Goal: Task Accomplishment & Management: Complete application form

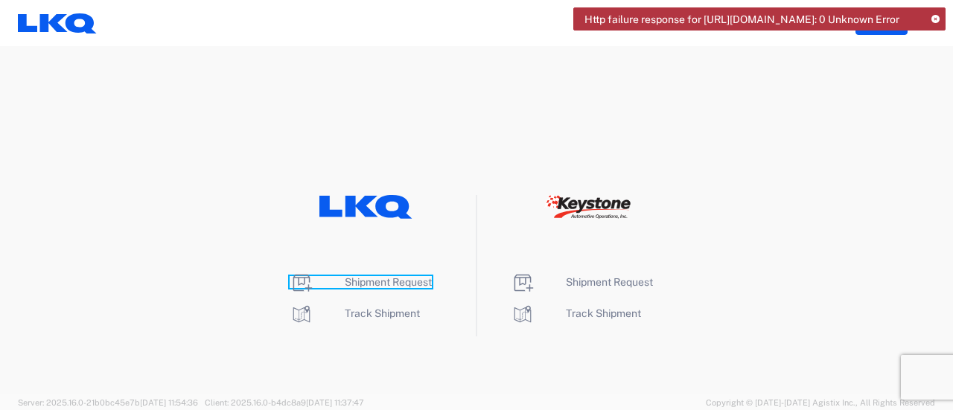
click at [390, 280] on span "Shipment Request" at bounding box center [388, 282] width 87 height 12
click at [390, 279] on span "Shipment Request" at bounding box center [388, 282] width 87 height 12
click at [389, 283] on span "Shipment Request" at bounding box center [388, 282] width 87 height 12
click at [389, 282] on span "Shipment Request" at bounding box center [388, 282] width 87 height 12
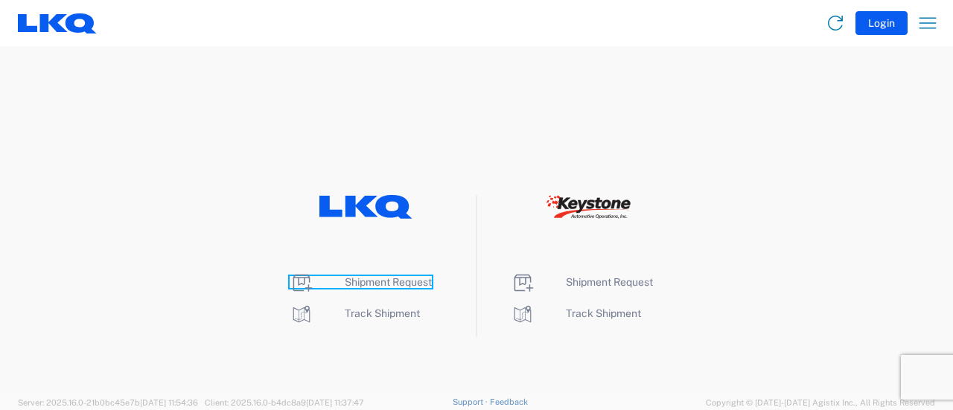
click at [365, 281] on span "Shipment Request" at bounding box center [388, 282] width 87 height 12
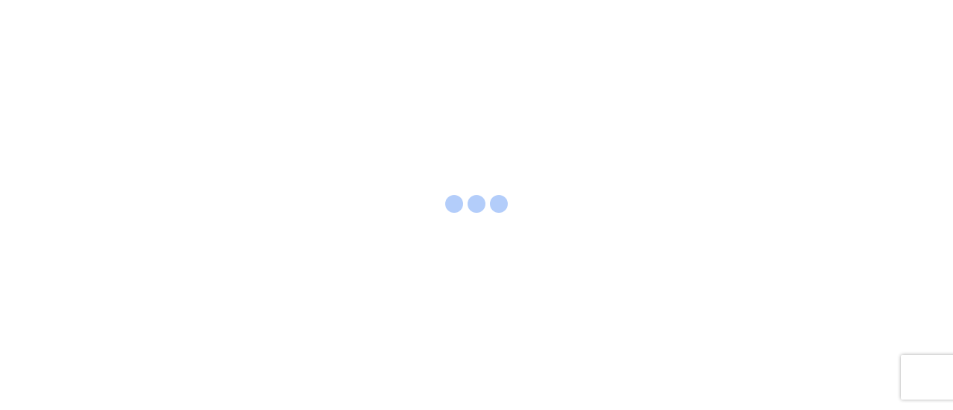
select select "FULL"
select select "LBS"
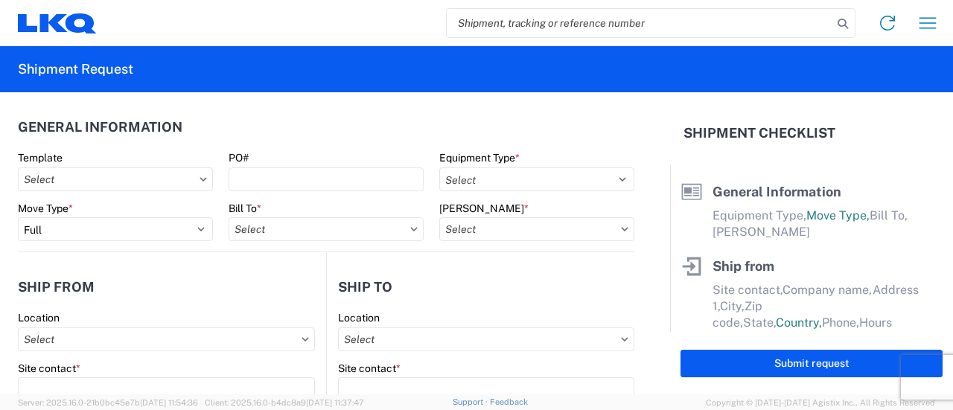
paste input "56459171"
type input "56459171"
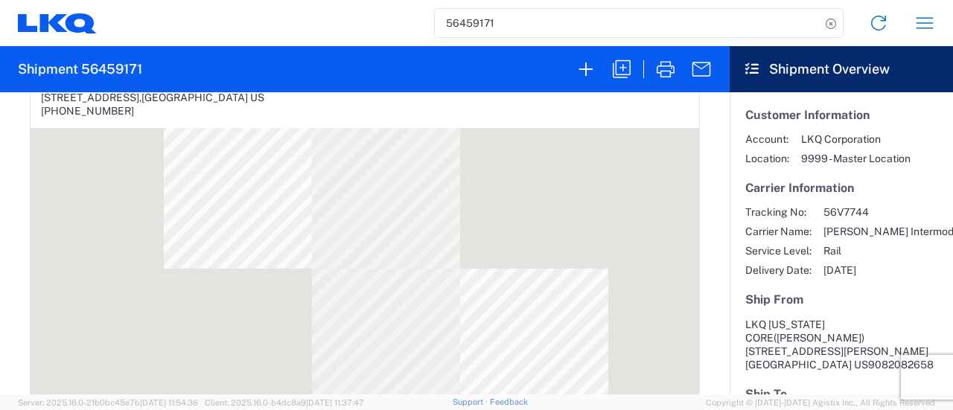
scroll to position [447, 0]
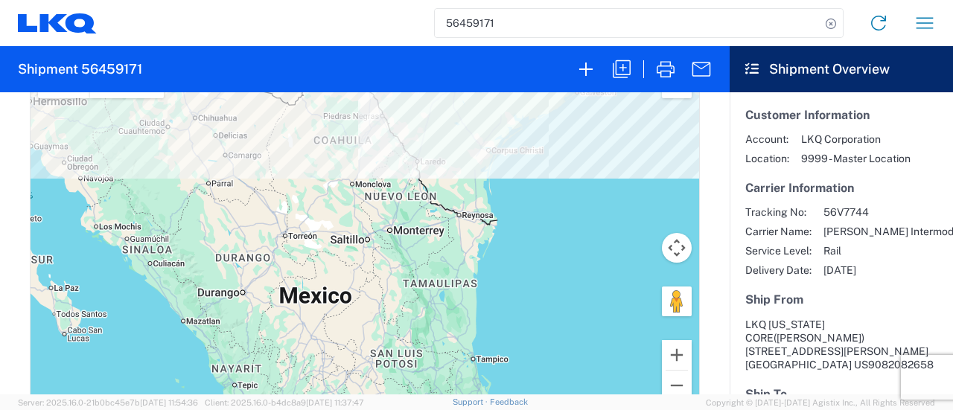
select select "FULL"
select select "US"
select select "LBS"
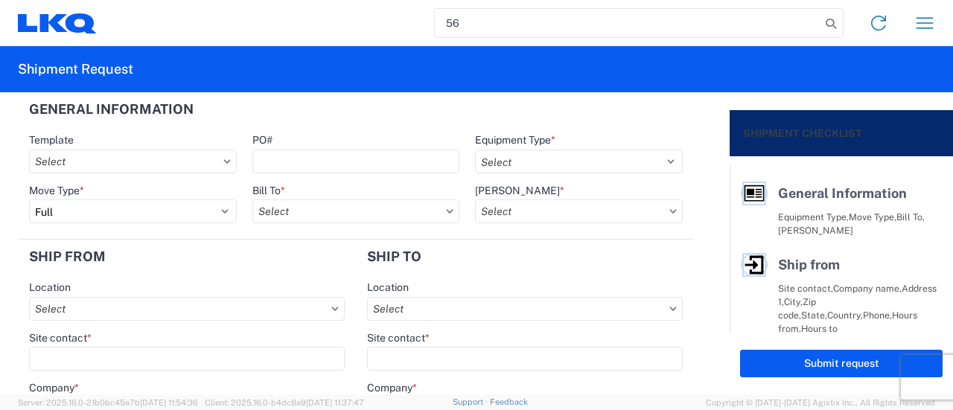
type input "5"
click at [365, 160] on input "PO#" at bounding box center [356, 162] width 208 height 24
paste input "houston extra 233"
type input "houston extra 234"
click at [657, 159] on select "Select 53’ Dry Van Flatbed Dropdeck (van) Lowboy (flatbed) Rail" at bounding box center [579, 162] width 208 height 24
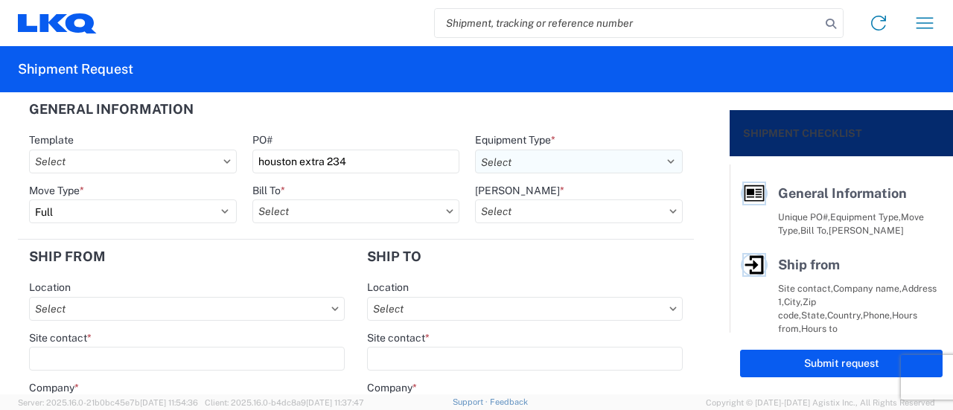
select select "BCAR"
click at [475, 150] on select "Select 53’ Dry Van Flatbed Dropdeck (van) Lowboy (flatbed) Rail" at bounding box center [579, 162] width 208 height 24
click at [375, 217] on input "Bill To *" at bounding box center [356, 212] width 208 height 24
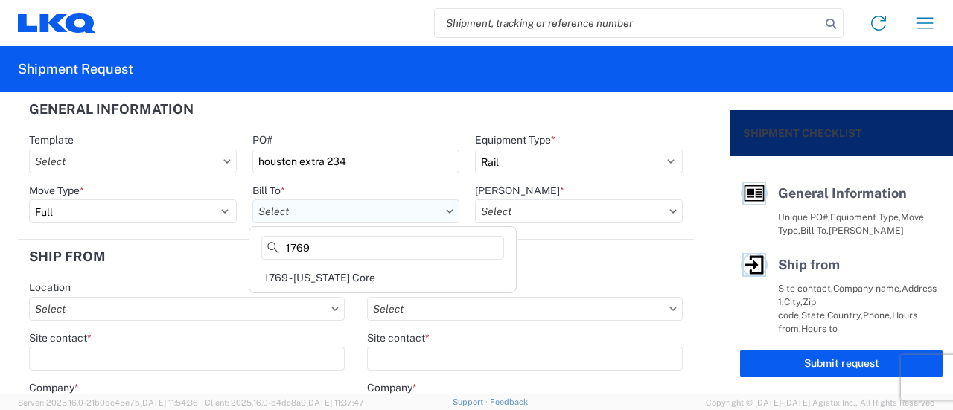
type input "1769"
click at [341, 286] on div "1769 - [US_STATE] Core" at bounding box center [382, 278] width 261 height 24
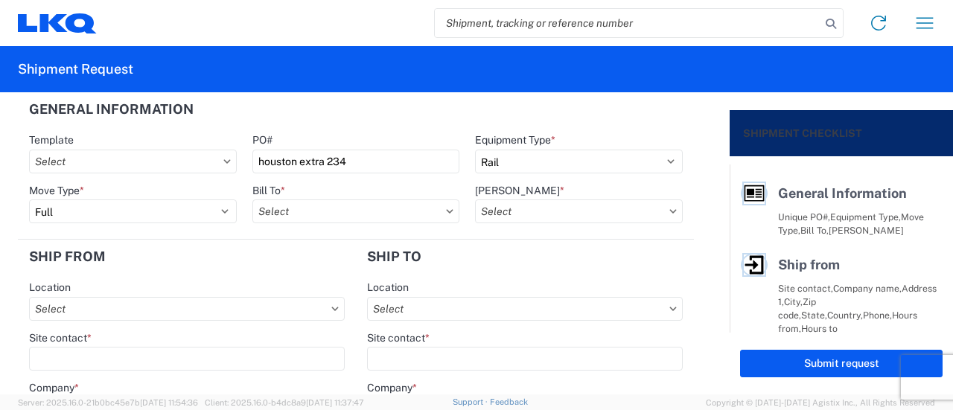
type input "1769 - [US_STATE] Core"
click at [558, 212] on input "[PERSON_NAME] *" at bounding box center [579, 212] width 208 height 24
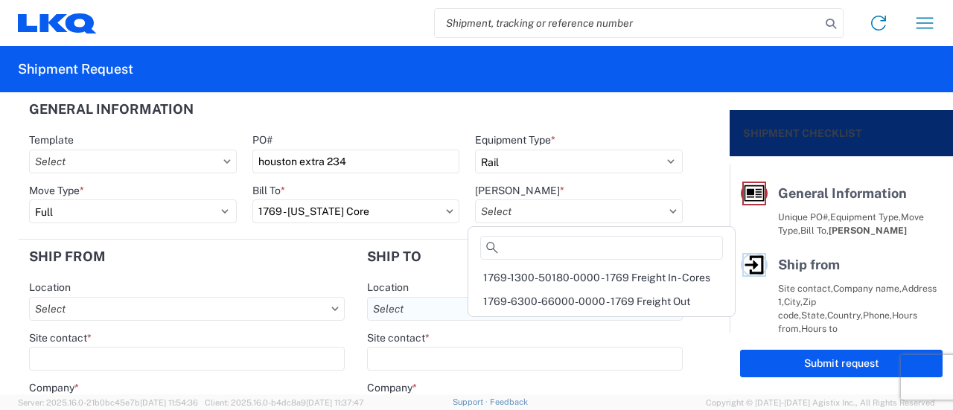
click at [560, 299] on div "1769-6300-66000-0000 - 1769 Freight Out" at bounding box center [601, 302] width 261 height 24
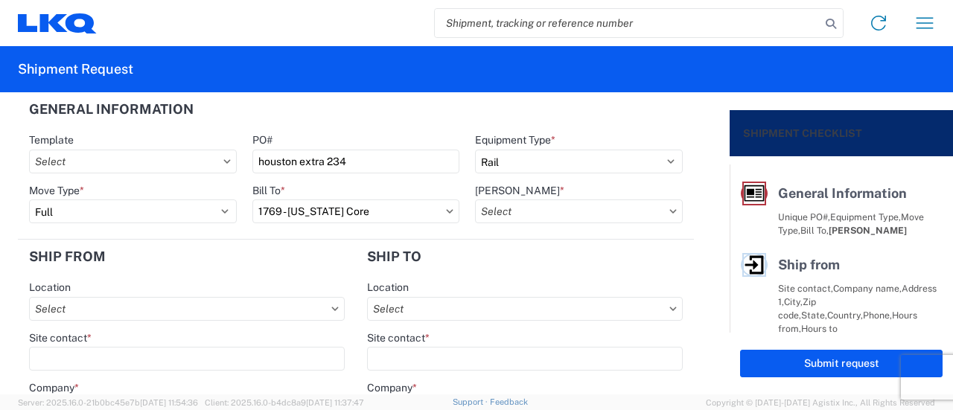
type input "1769-6300-66000-0000 - 1769 Freight Out"
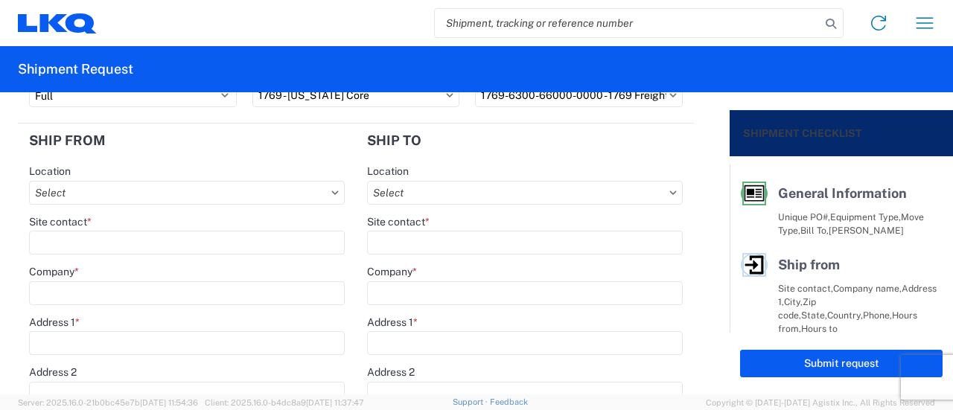
scroll to position [149, 0]
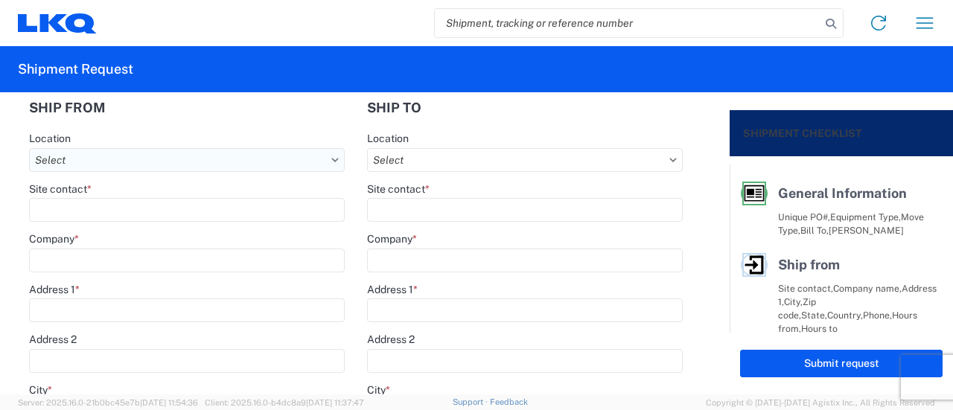
click at [131, 161] on input "Location" at bounding box center [187, 160] width 316 height 24
type input "1769"
click at [108, 229] on div "1769 - [US_STATE] Core" at bounding box center [163, 226] width 261 height 24
type input "1769 - [US_STATE] Core"
type input "LKQ Corporation"
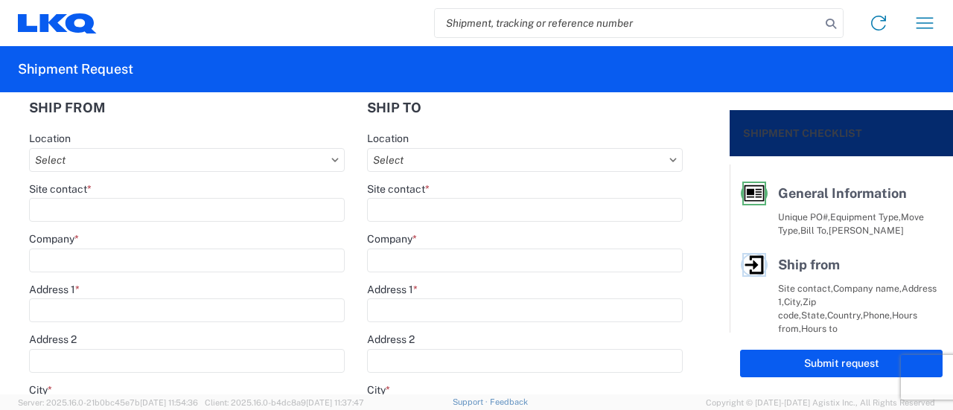
type input "[STREET_ADDRESS][PERSON_NAME]"
type input "[GEOGRAPHIC_DATA]"
type input "91761"
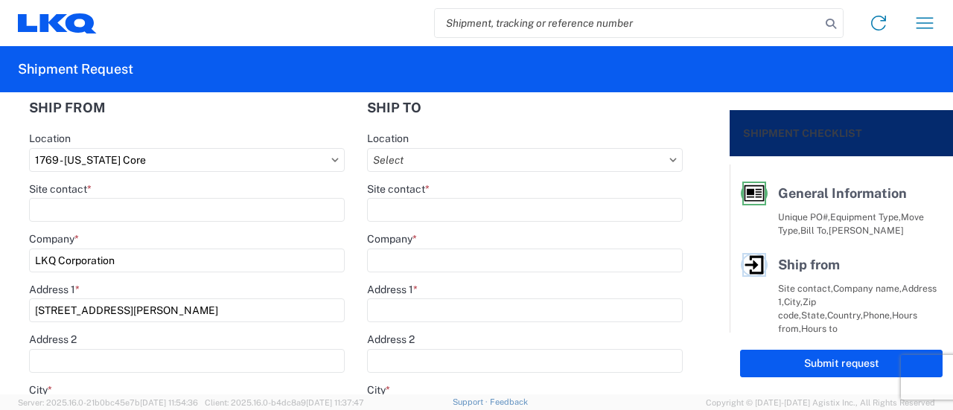
select select "CA"
type input "[PHONE_NUMBER]"
type input "00:00"
click at [118, 212] on input "Site contact *" at bounding box center [187, 210] width 316 height 24
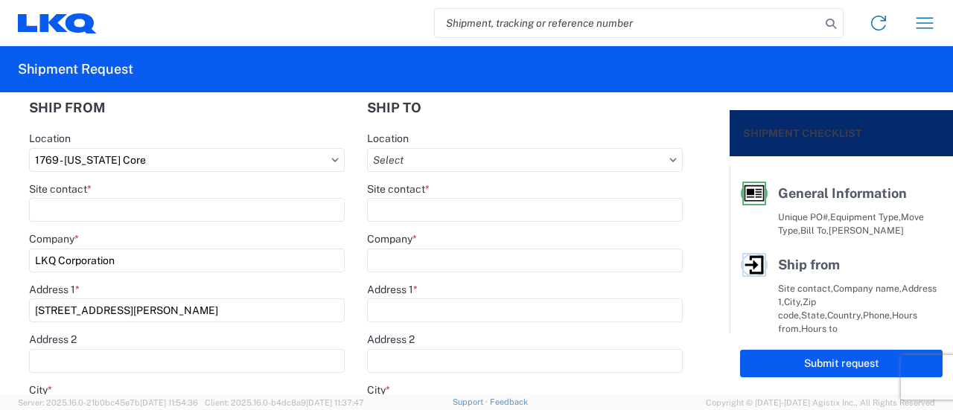
type input "[PERSON_NAME]"
type input "[EMAIL_ADDRESS][DOMAIN_NAME]"
type input "9082082658"
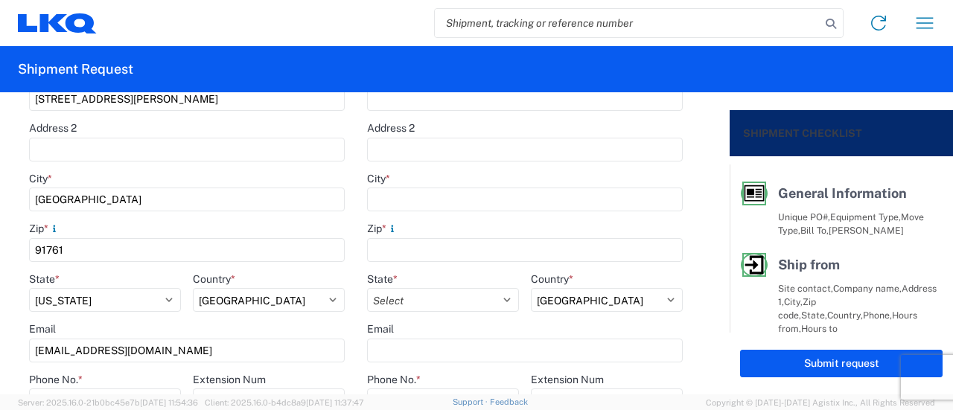
scroll to position [447, 0]
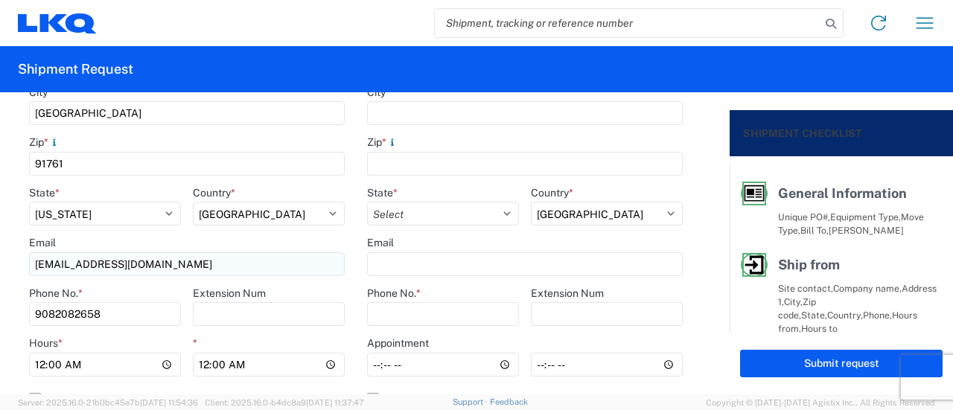
click at [170, 266] on input "[EMAIL_ADDRESS][DOMAIN_NAME]" at bounding box center [187, 264] width 316 height 24
type input "M"
type input "[EMAIL_ADDRESS][DOMAIN_NAME]"
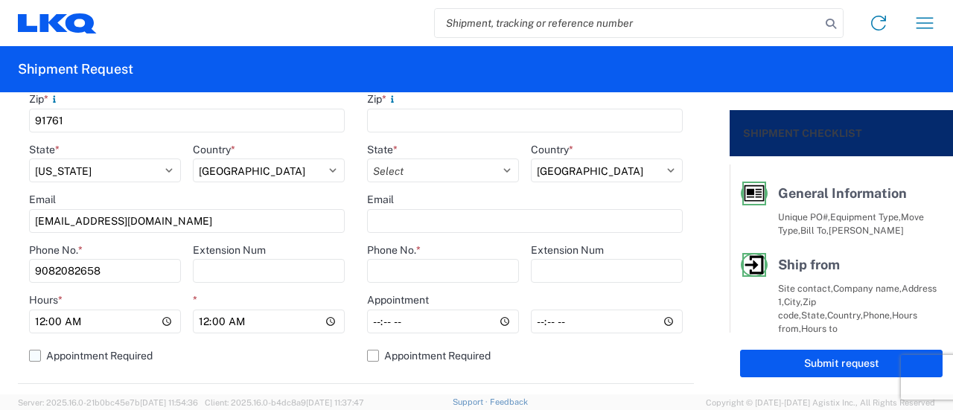
scroll to position [521, 0]
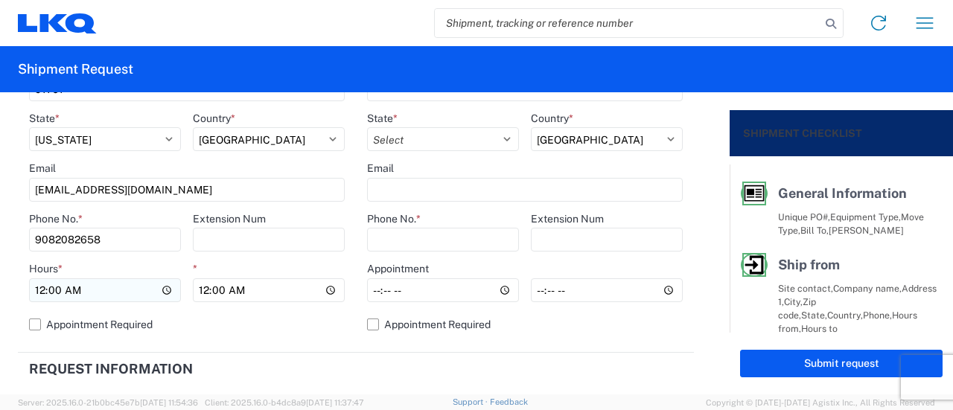
click at [165, 289] on input "00:00" at bounding box center [105, 290] width 152 height 24
type input "06:00"
click at [328, 288] on input "00:00" at bounding box center [269, 290] width 152 height 24
type input "11:00"
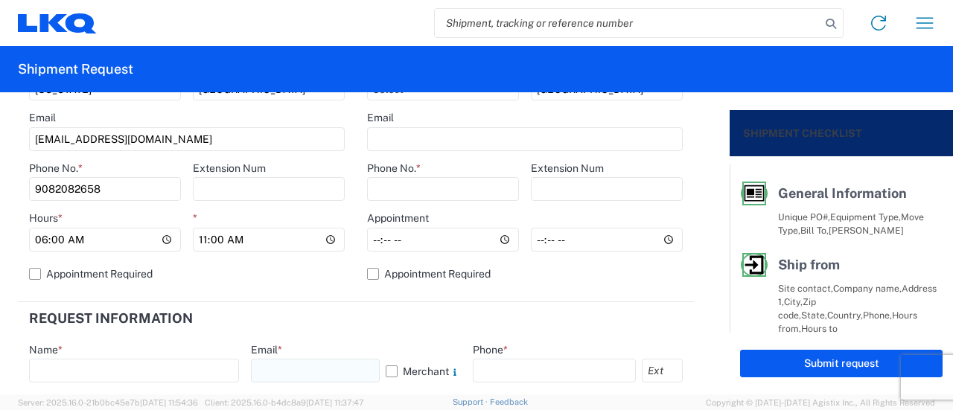
scroll to position [596, 0]
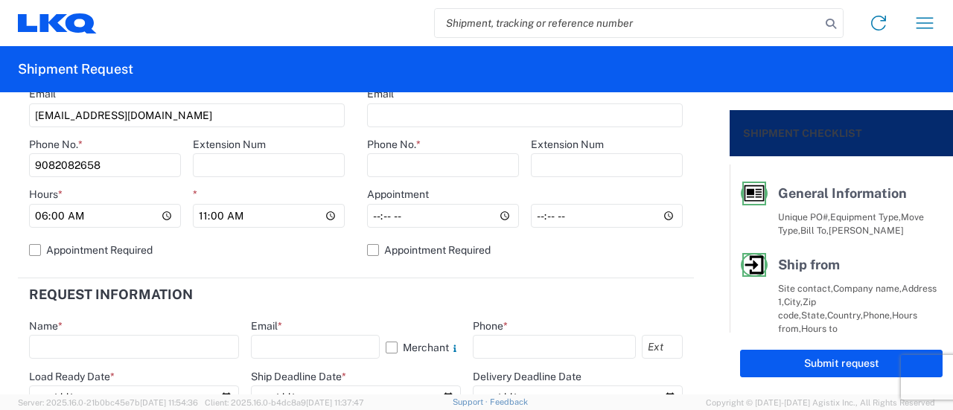
click at [214, 309] on header "Request Information" at bounding box center [356, 295] width 676 height 34
click at [156, 343] on input "text" at bounding box center [134, 347] width 210 height 24
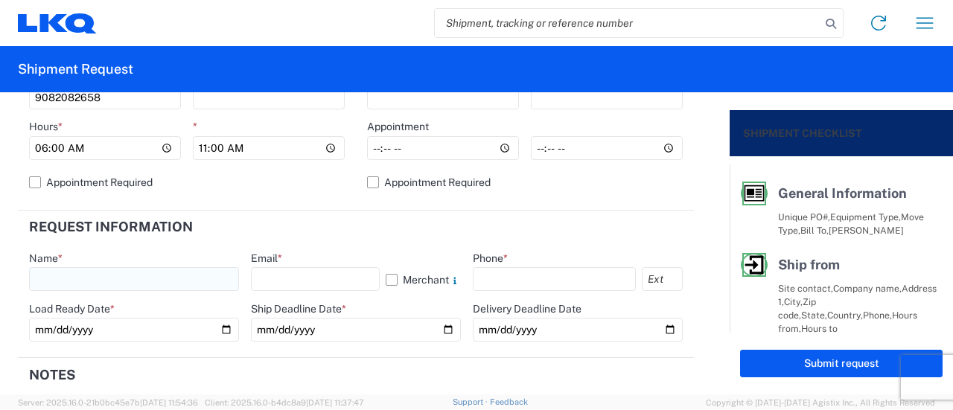
scroll to position [745, 0]
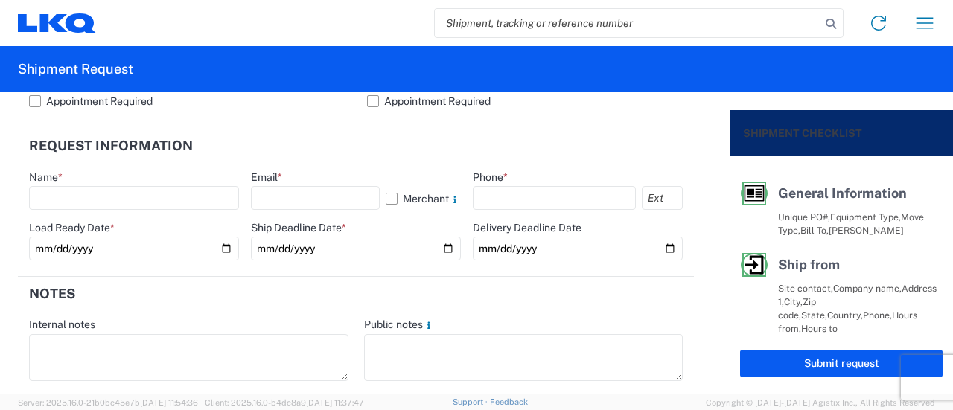
type input "[PERSON_NAME]"
click at [547, 193] on input "7609171345" at bounding box center [554, 198] width 163 height 24
type input "9082082658"
click at [295, 199] on input "text" at bounding box center [315, 198] width 129 height 24
type input "[EMAIL_ADDRESS][DOMAIN_NAME]"
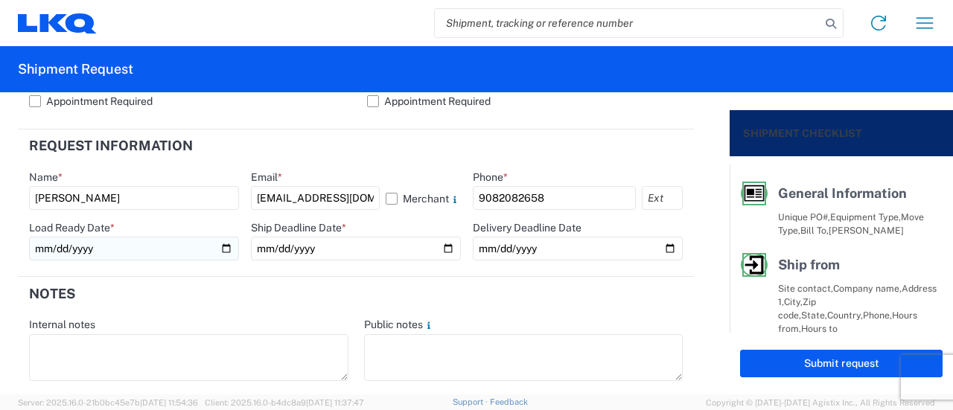
click at [226, 246] on input "date" at bounding box center [134, 249] width 210 height 24
type input "[DATE]"
click at [442, 248] on input "date" at bounding box center [356, 249] width 210 height 24
type input "[DATE]"
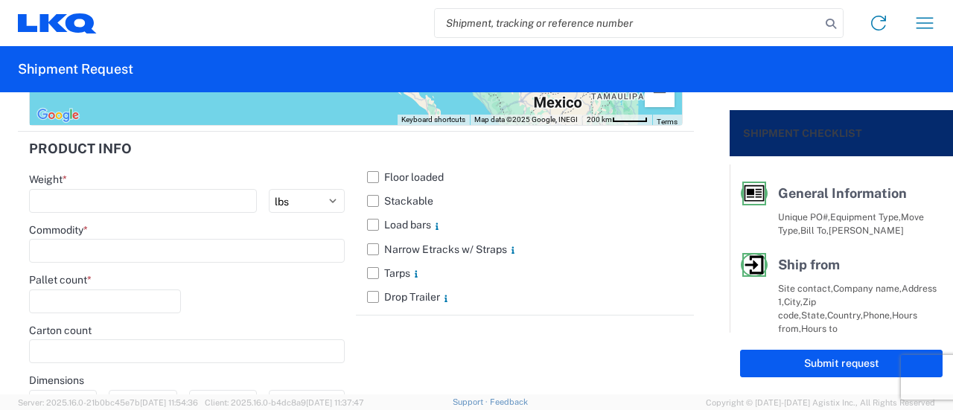
scroll to position [1638, 0]
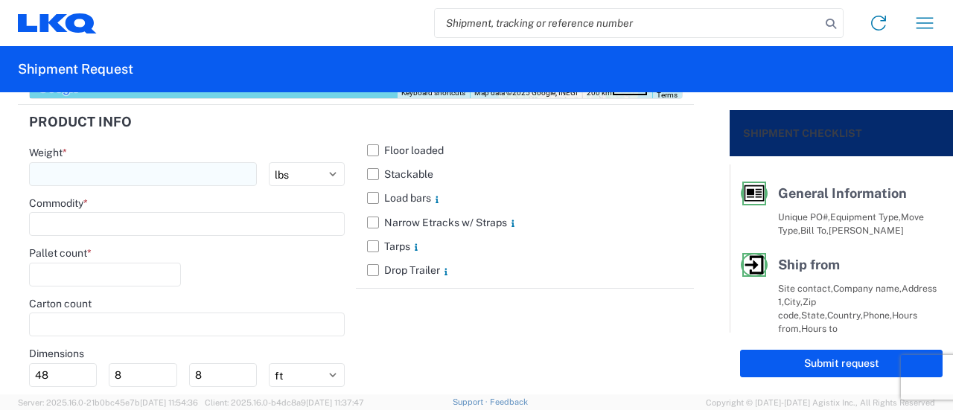
click at [92, 178] on input "number" at bounding box center [143, 174] width 228 height 24
type input "42500"
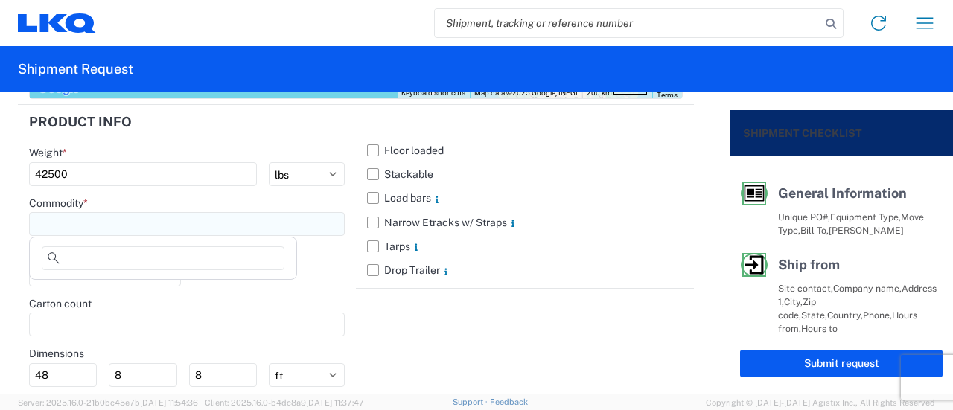
click at [101, 213] on input at bounding box center [187, 224] width 316 height 24
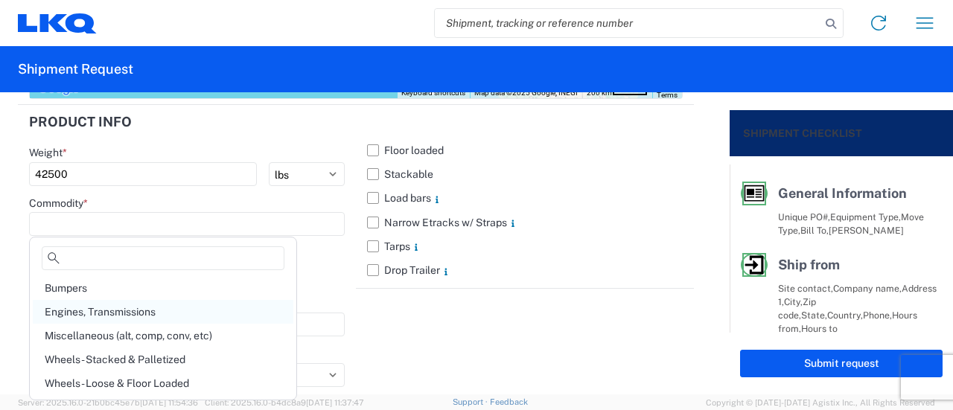
click at [113, 309] on div "Engines, Transmissions" at bounding box center [163, 312] width 261 height 24
type input "Engines, Transmissions"
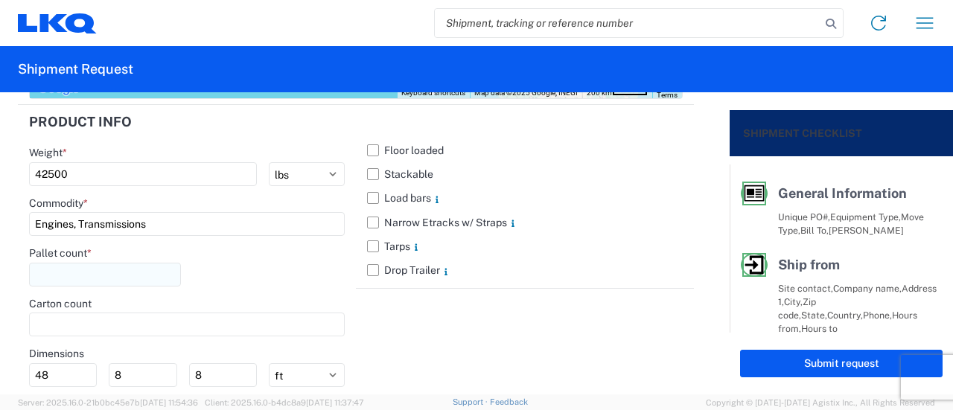
click at [91, 275] on input "number" at bounding box center [105, 275] width 152 height 24
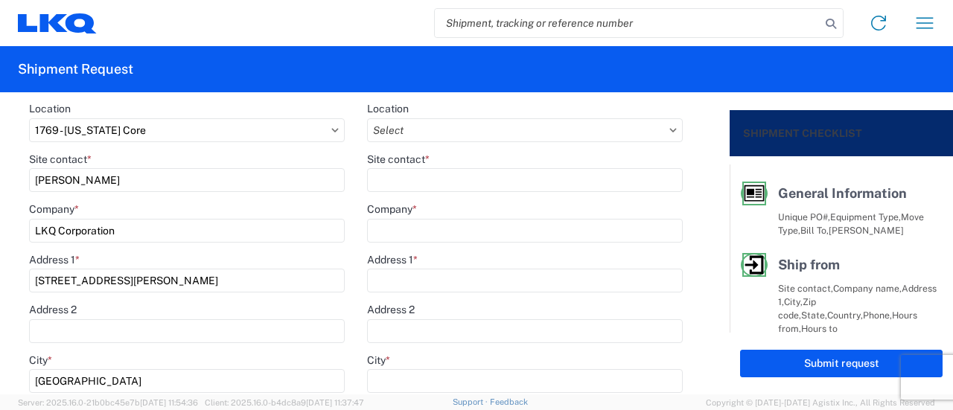
scroll to position [149, 0]
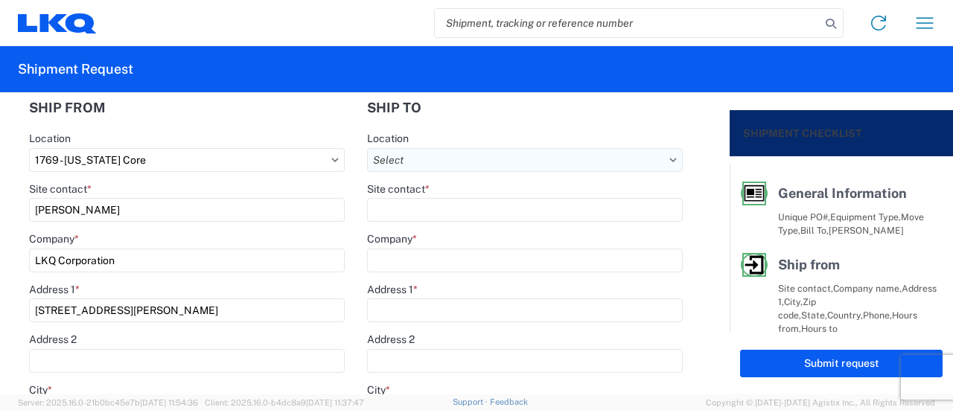
type input "29"
click at [433, 159] on input "Location" at bounding box center [525, 160] width 316 height 24
type input "1760"
click at [475, 230] on div "1760 - LKQ Best Core" at bounding box center [495, 226] width 261 height 24
type input "1760 - LKQ Best Core"
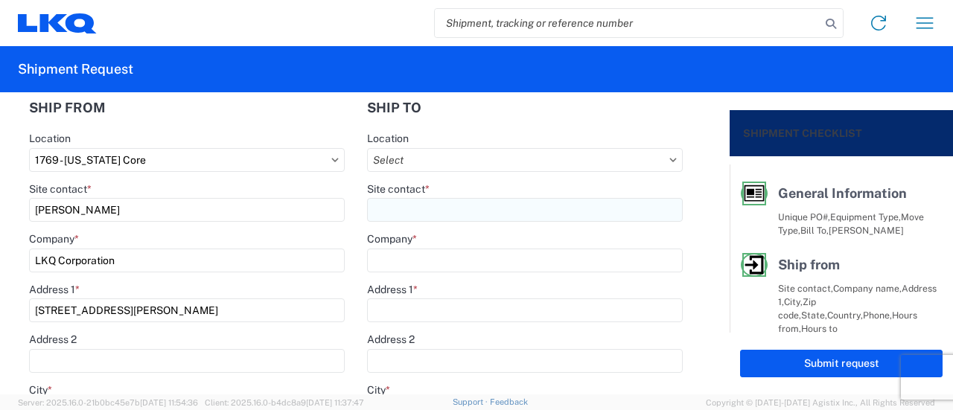
type input "LKQ Corporation"
type input "[STREET_ADDRESS]"
type input "[GEOGRAPHIC_DATA]"
type input "77038"
select select "US"
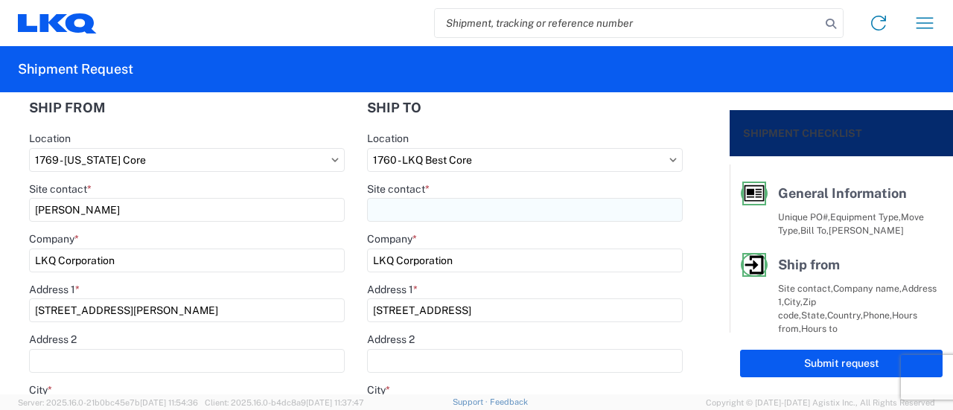
click at [421, 211] on input "Site contact *" at bounding box center [525, 210] width 316 height 24
type input "Receiving"
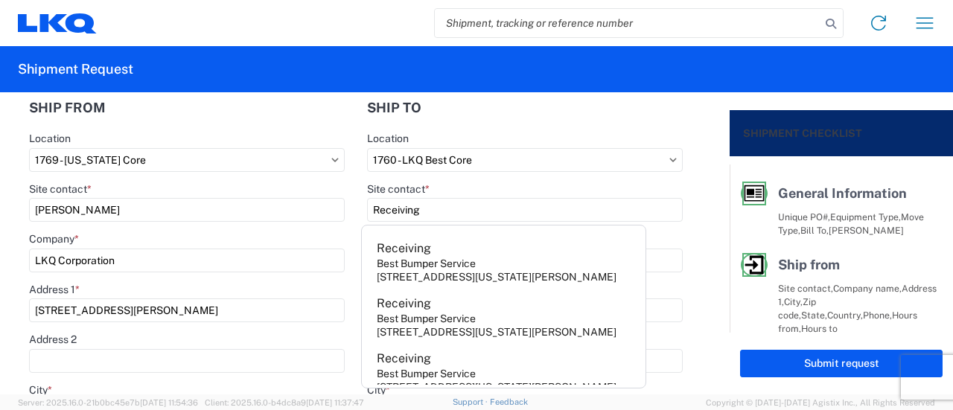
click at [472, 118] on header "Ship to" at bounding box center [525, 108] width 338 height 34
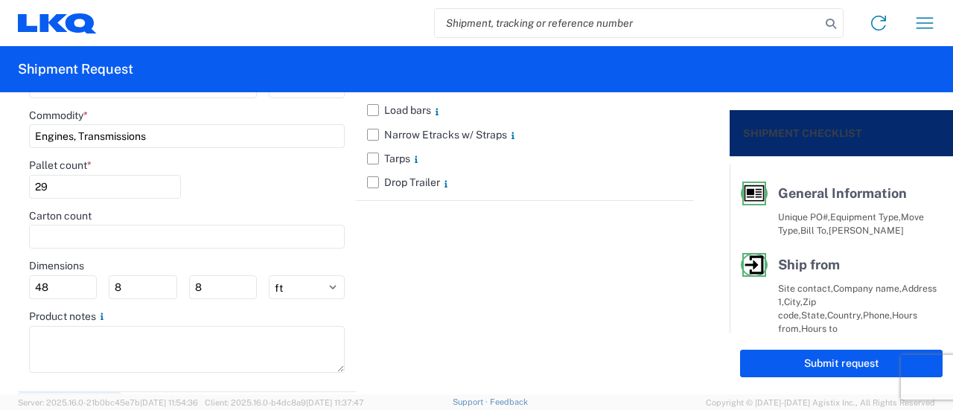
scroll to position [1690, 0]
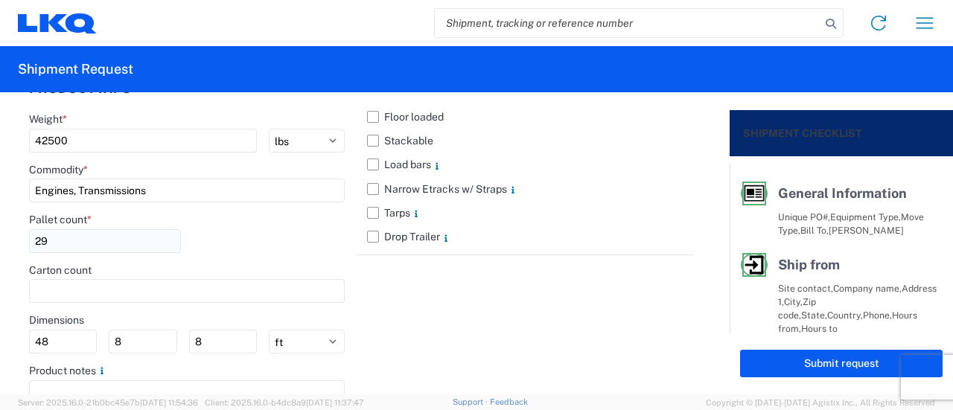
click at [91, 230] on input "29" at bounding box center [105, 241] width 152 height 24
type input "2"
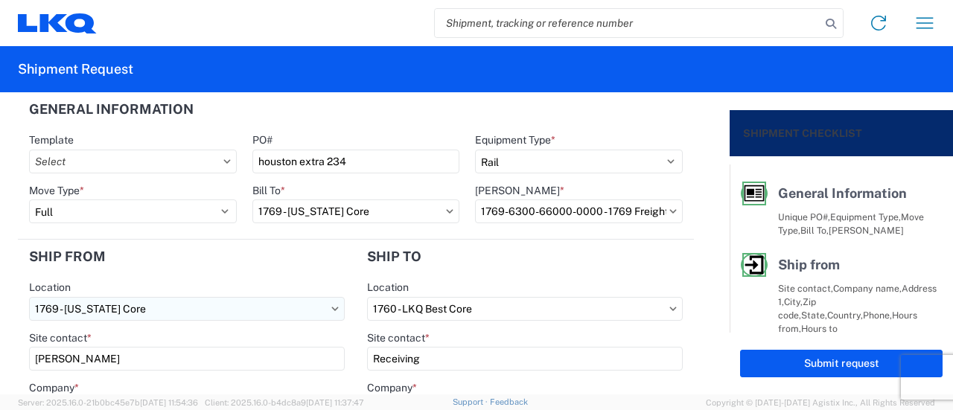
scroll to position [0, 0]
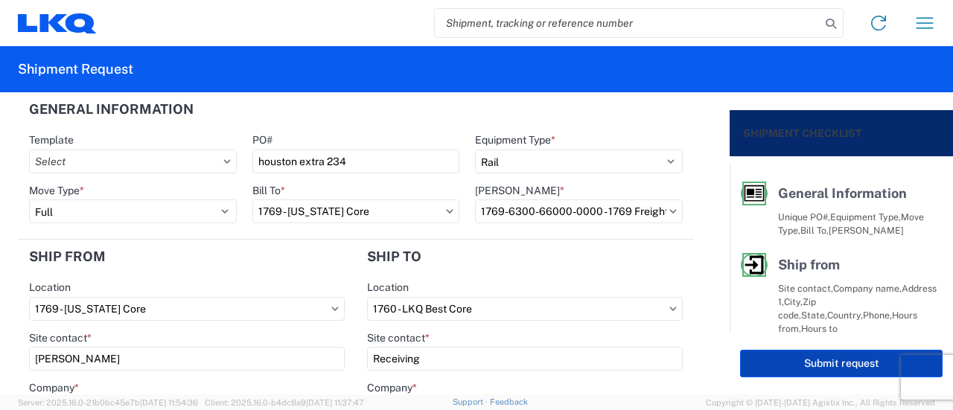
type input "30"
click at [770, 358] on button "Submit request" at bounding box center [841, 364] width 203 height 28
select select "US"
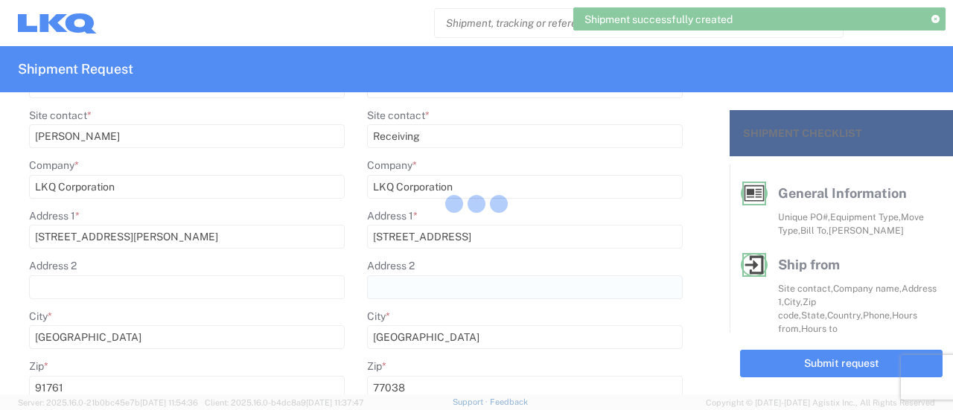
scroll to position [223, 0]
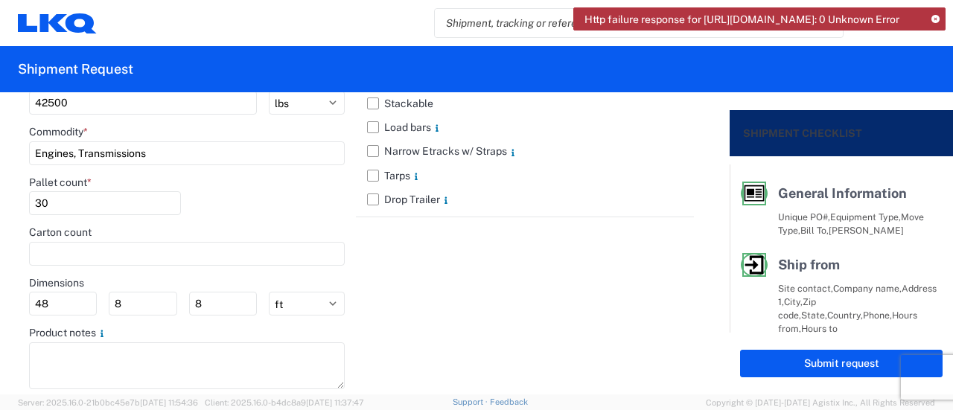
scroll to position [1765, 0]
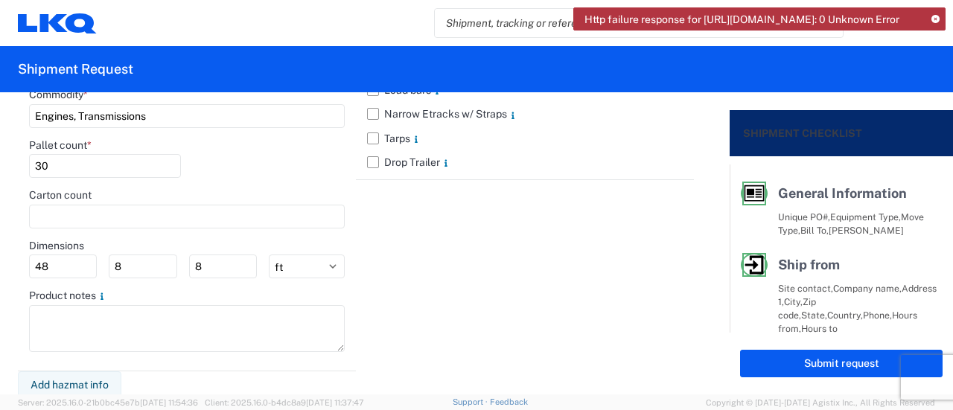
click at [588, 287] on div "Floor loaded Stackable Load bars Narrow Etracks w/ Straps Tarps Drop Trailer" at bounding box center [525, 184] width 338 height 375
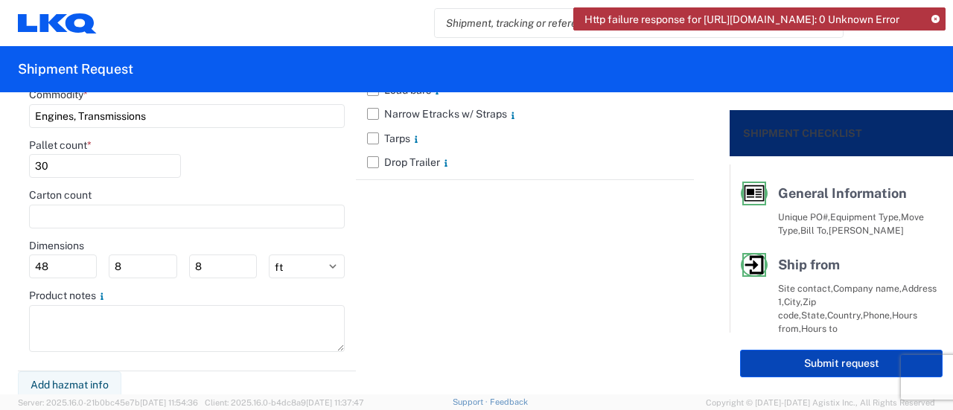
click at [784, 361] on button "Submit request" at bounding box center [841, 364] width 203 height 28
